Goal: Task Accomplishment & Management: Manage account settings

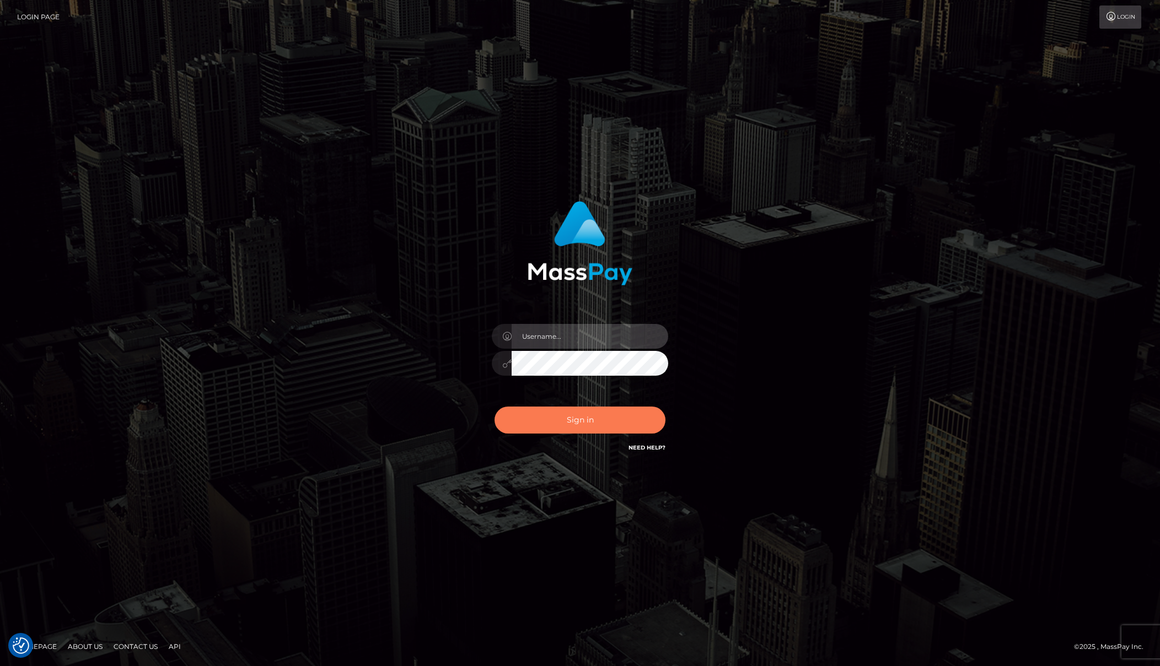
type input "[PERSON_NAME]"
click at [566, 421] on button "Sign in" at bounding box center [579, 420] width 171 height 27
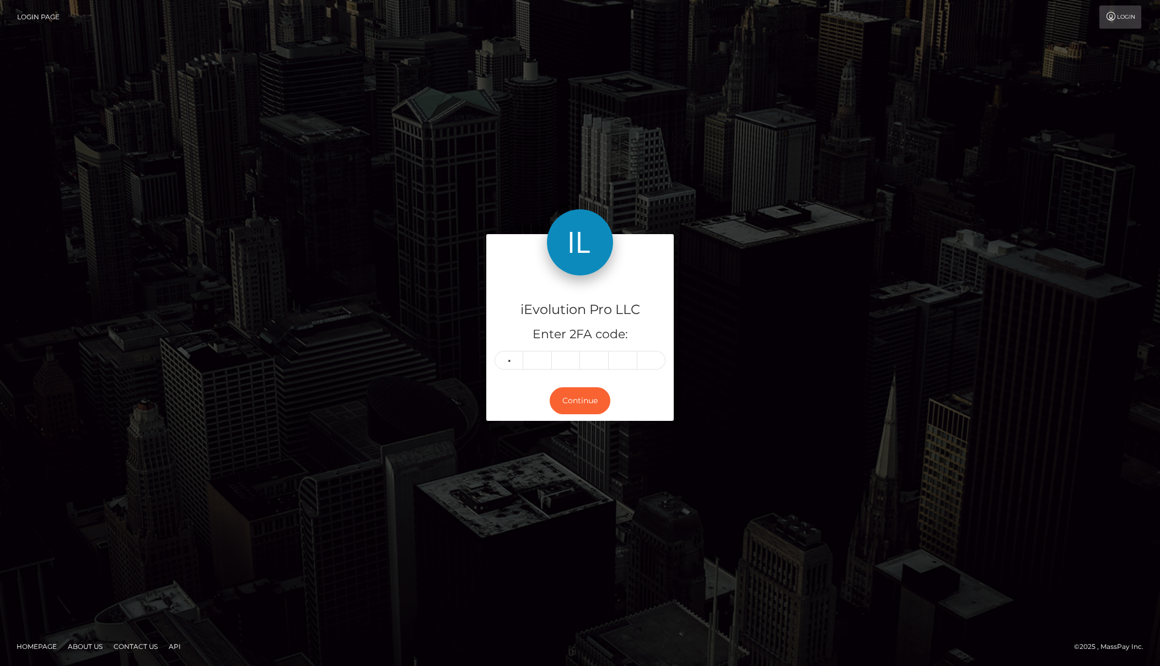
type input "6"
type input "5"
type input "2"
type input "1"
type input "8"
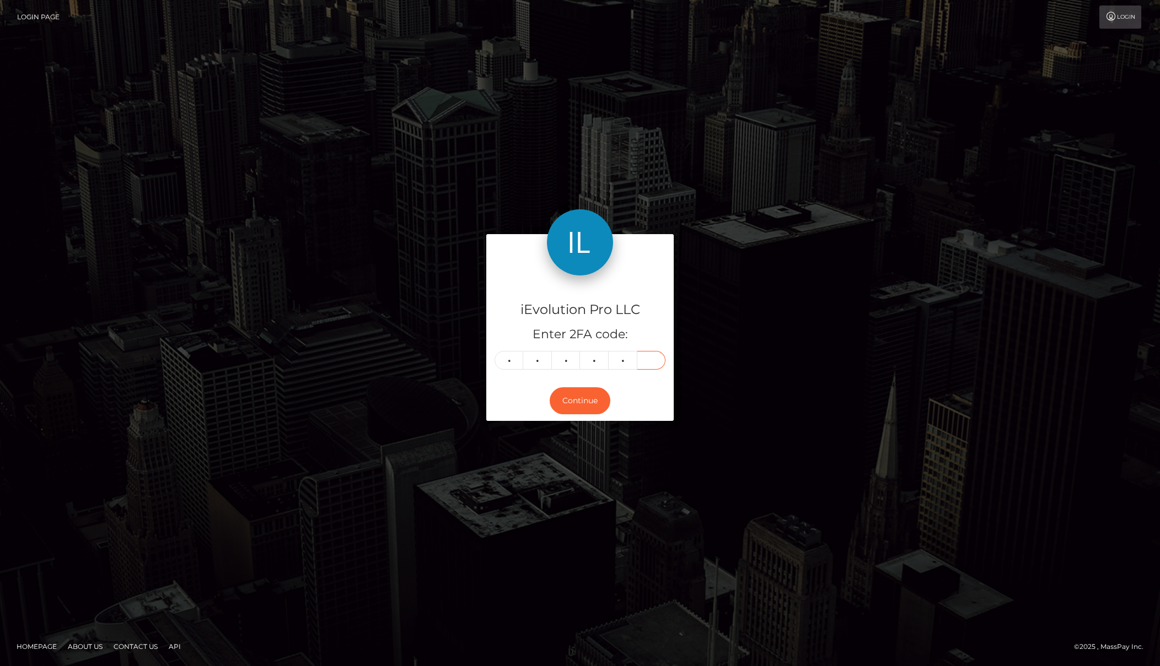
type input "3"
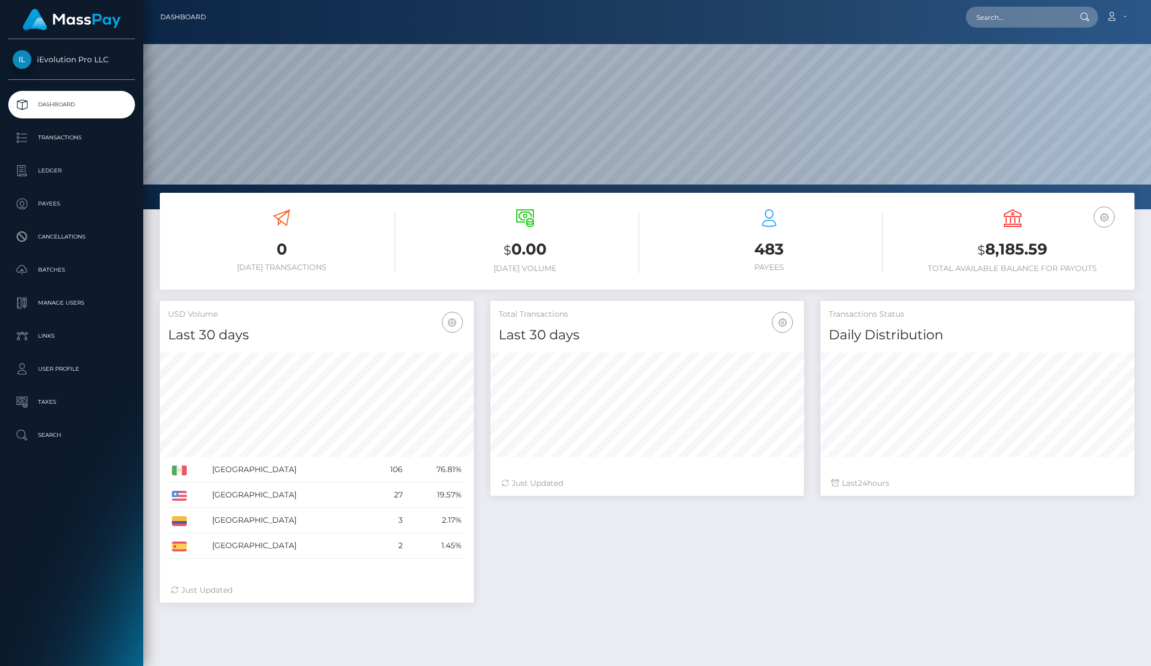
scroll to position [196, 314]
